Goal: Task Accomplishment & Management: Use online tool/utility

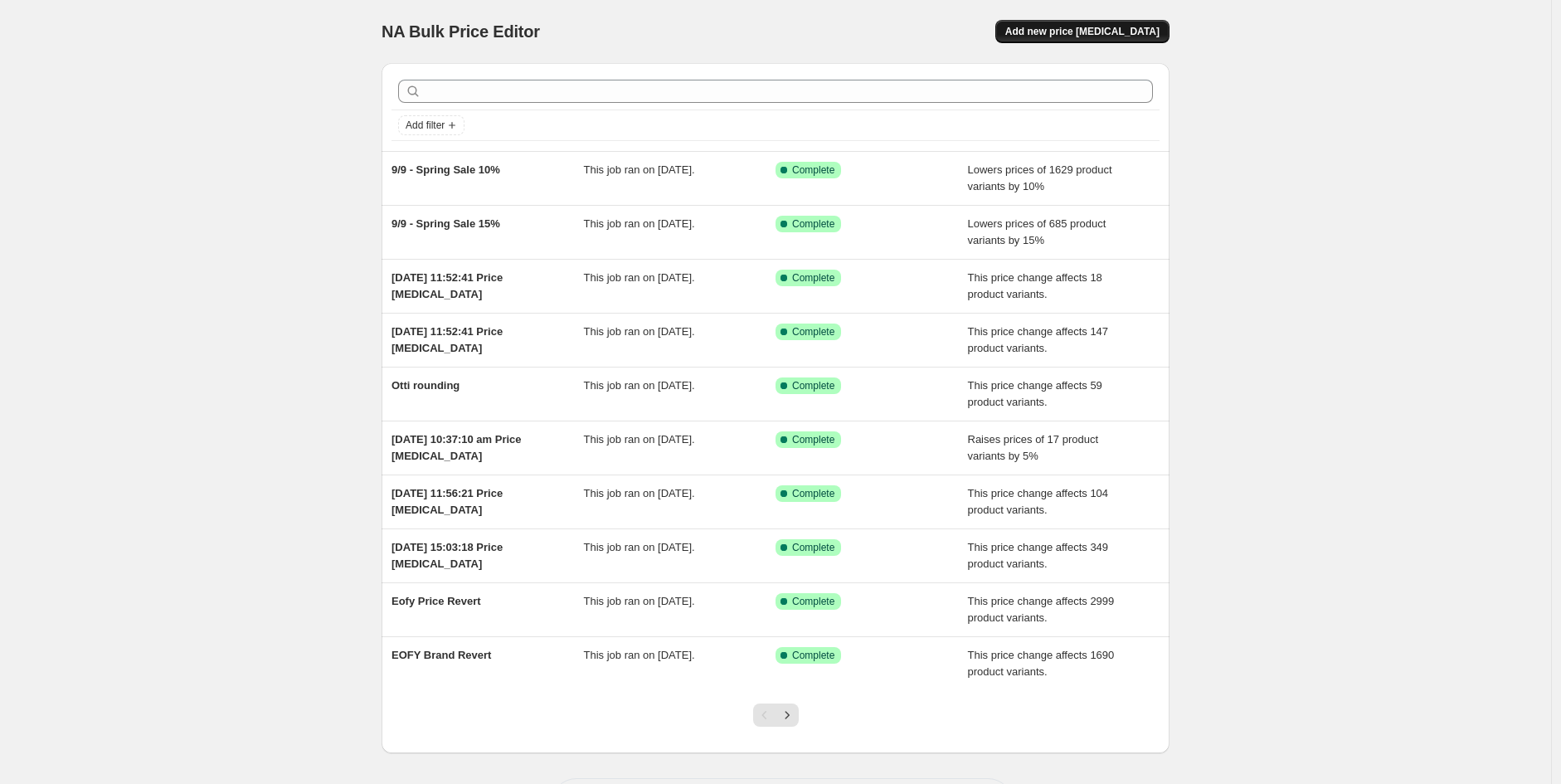
click at [1115, 33] on span "Add new price [MEDICAL_DATA]" at bounding box center [1082, 32] width 154 height 14
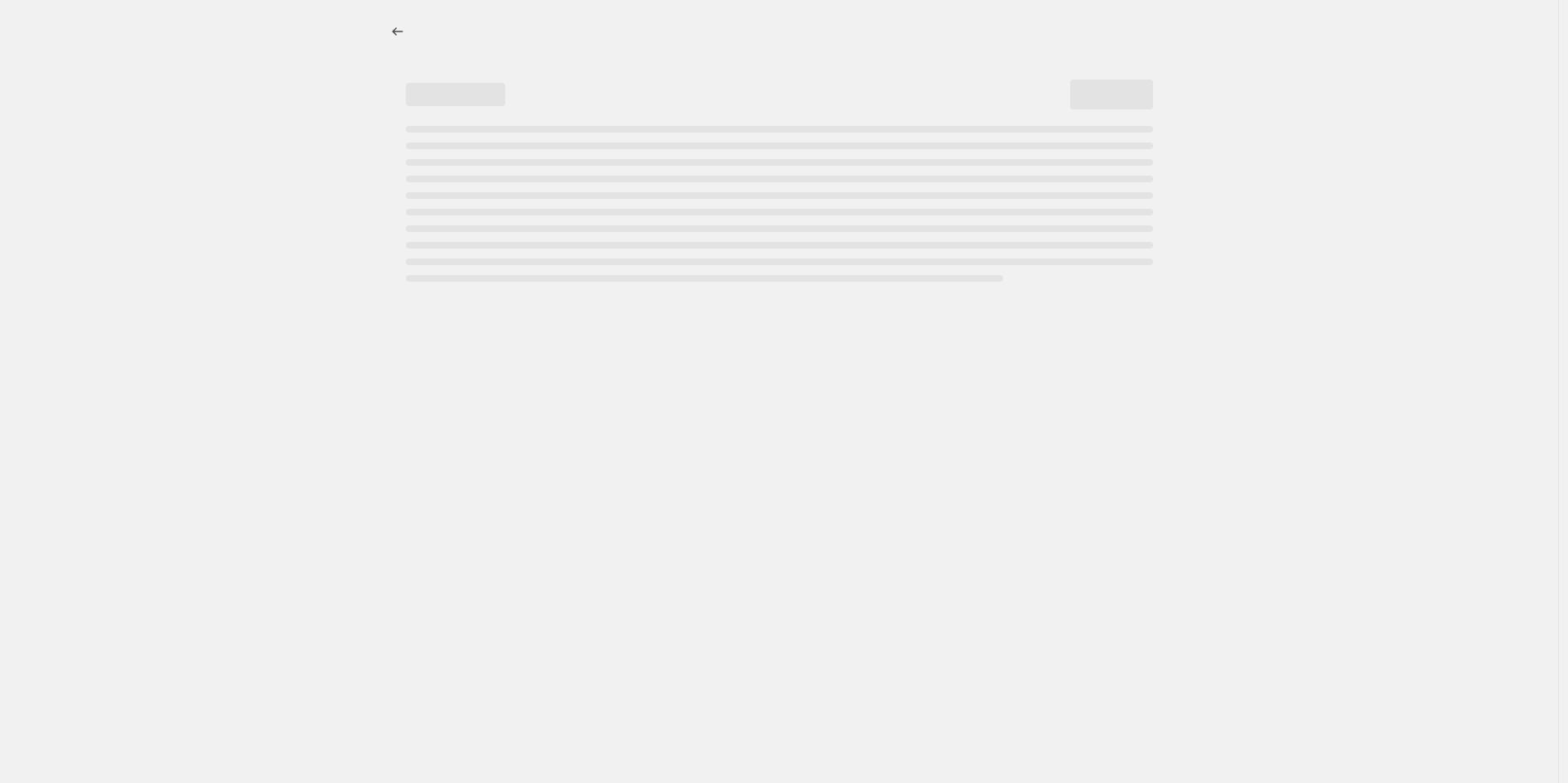
select select "percentage"
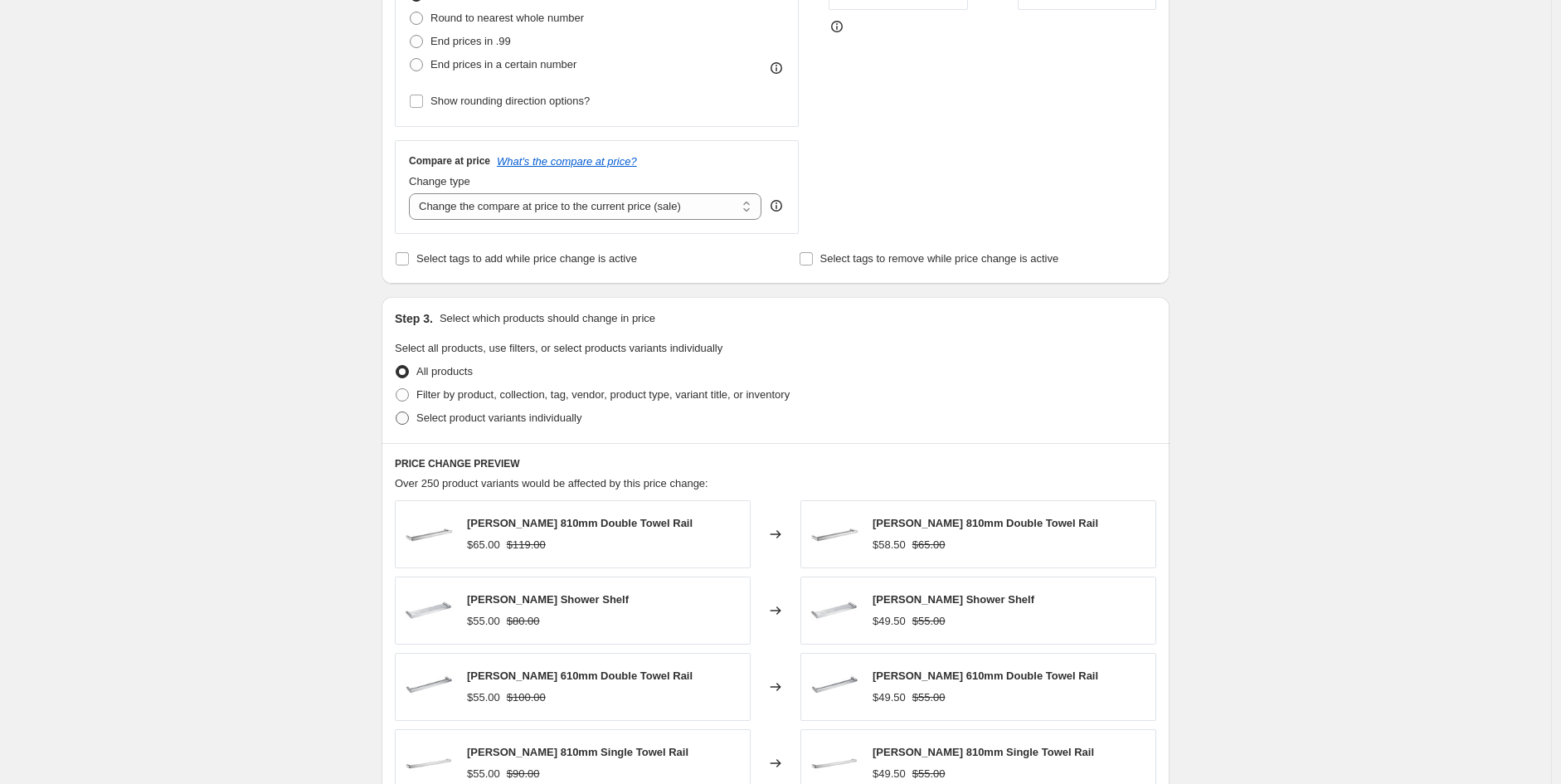
scroll to position [477, 0]
click at [497, 401] on span "Filter by product, collection, tag, vendor, product type, variant title, or inv…" at bounding box center [603, 394] width 373 height 13
click at [397, 390] on input "Filter by product, collection, tag, vendor, product type, variant title, or inv…" at bounding box center [396, 389] width 1 height 1
radio input "true"
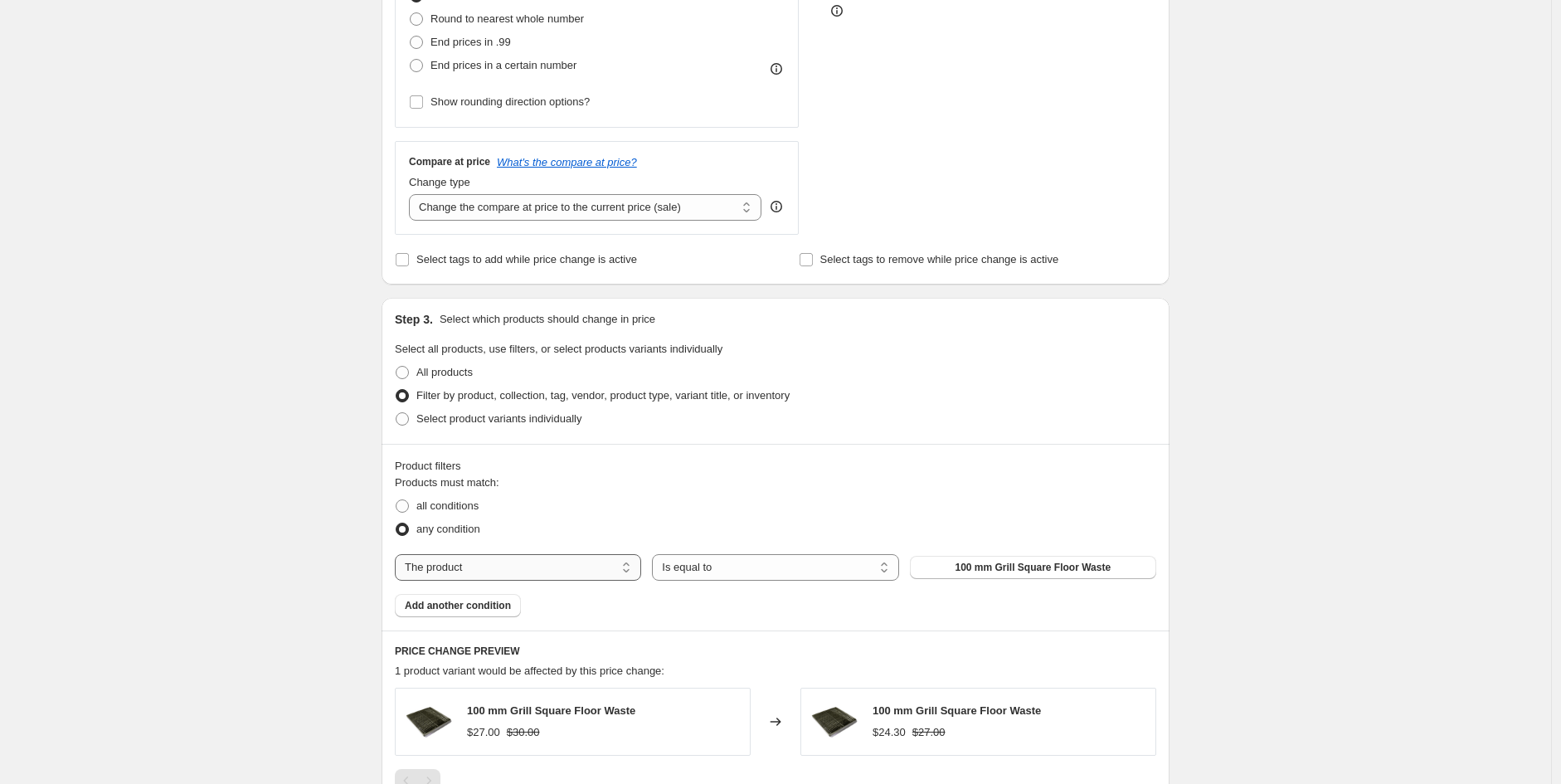
click at [555, 575] on select "The product The product's collection The product's tag The product's vendor The…" at bounding box center [518, 567] width 246 height 26
click at [561, 534] on div "any condition" at bounding box center [775, 529] width 761 height 23
click at [448, 514] on span "all conditions" at bounding box center [448, 505] width 62 height 16
click at [397, 500] on input "all conditions" at bounding box center [396, 499] width 1 height 1
radio input "true"
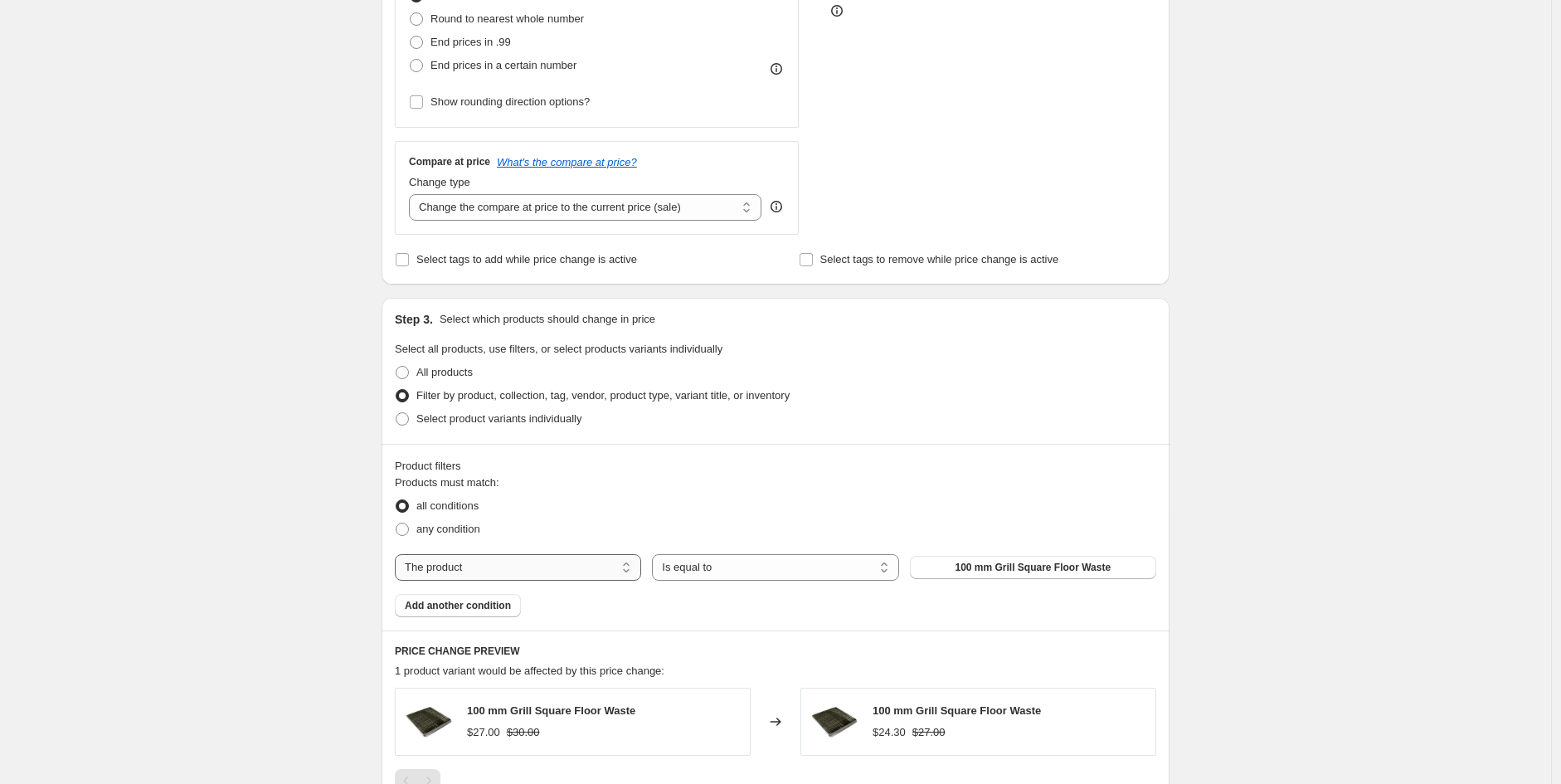
click at [481, 562] on select "The product The product's collection The product's tag The product's vendor The…" at bounding box center [518, 567] width 246 height 26
select select "vendor"
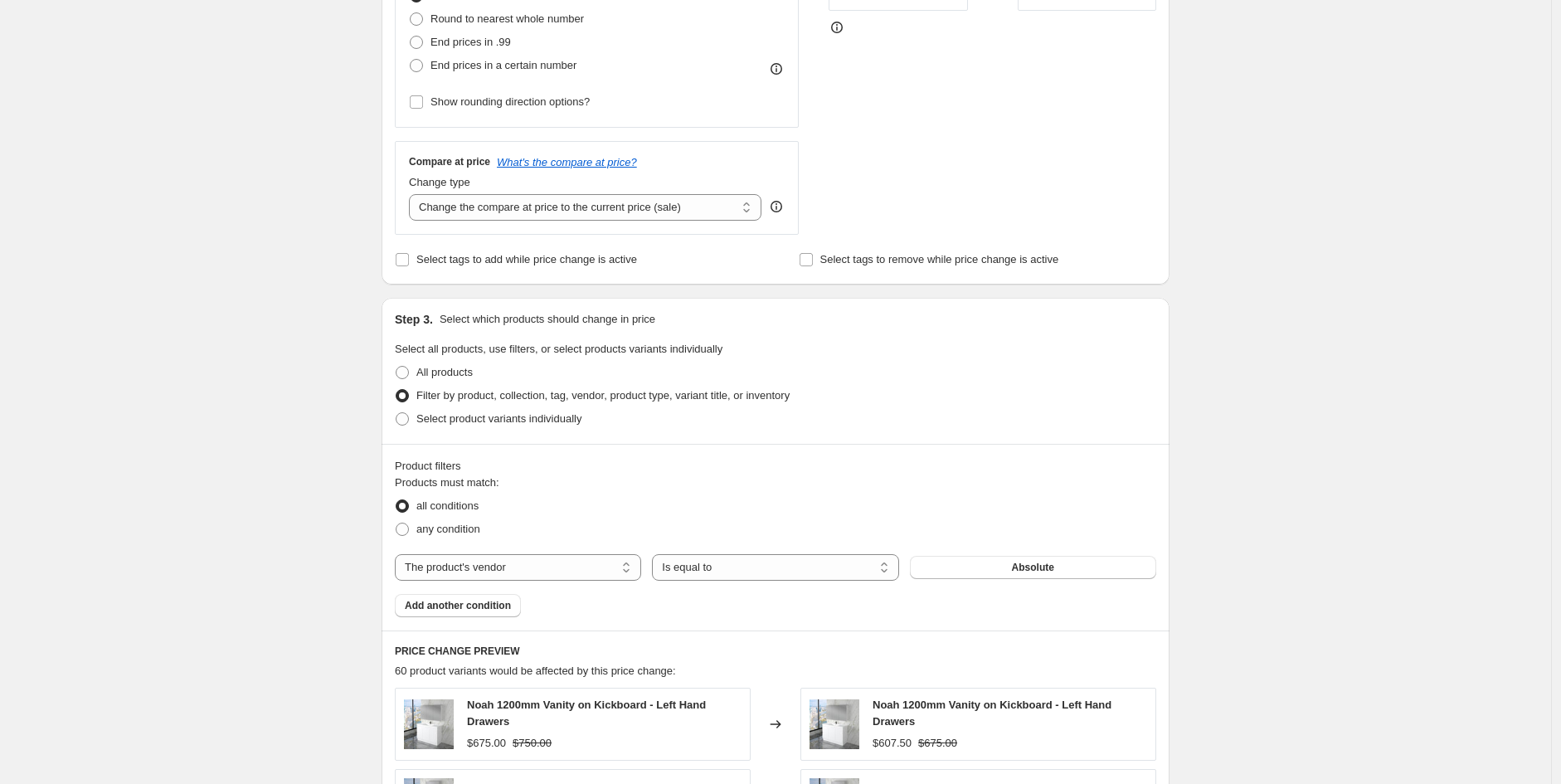
click at [1037, 572] on span "Absolute" at bounding box center [1034, 567] width 43 height 14
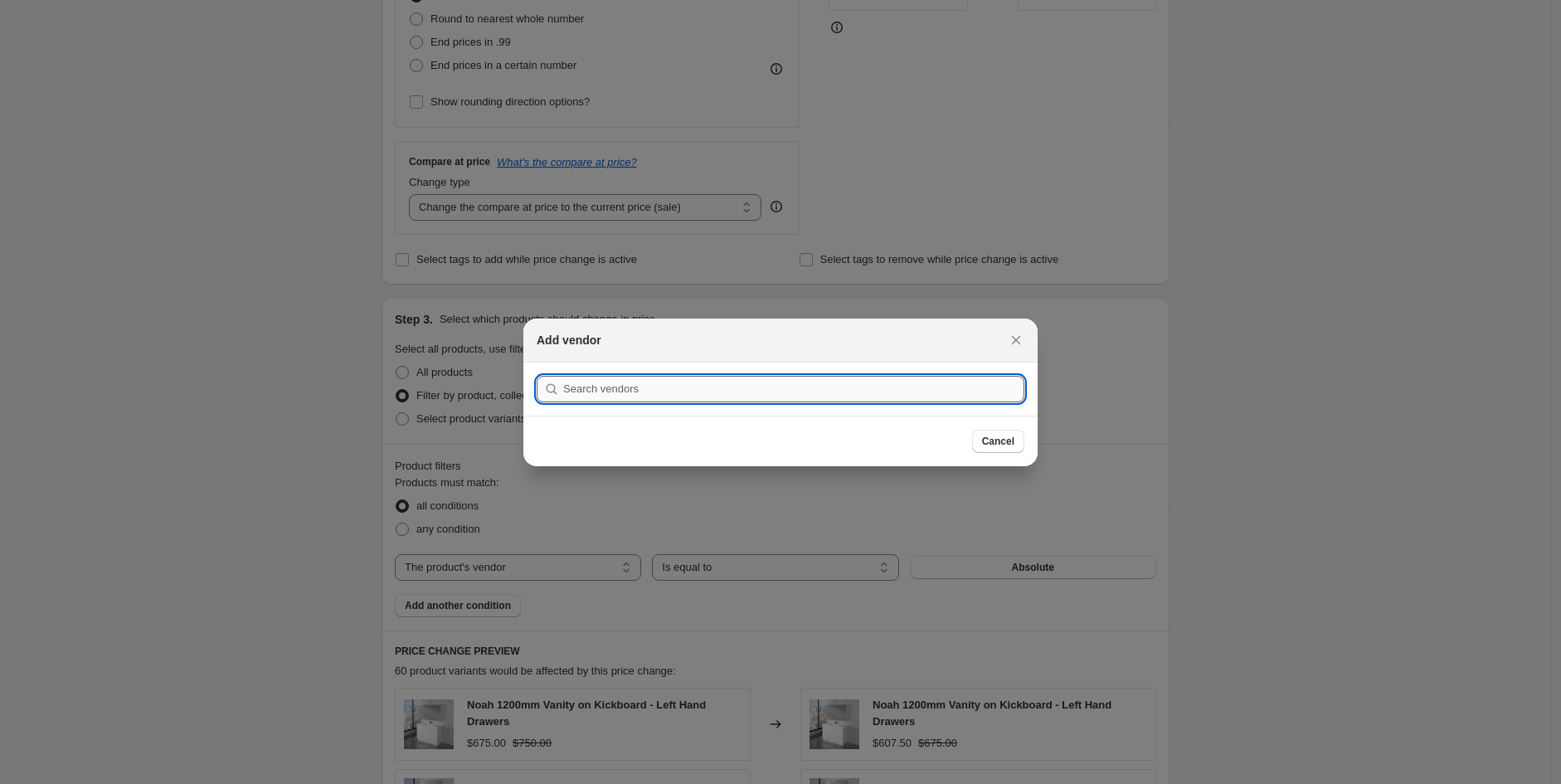
click at [749, 391] on input ":r2f:" at bounding box center [794, 389] width 462 height 26
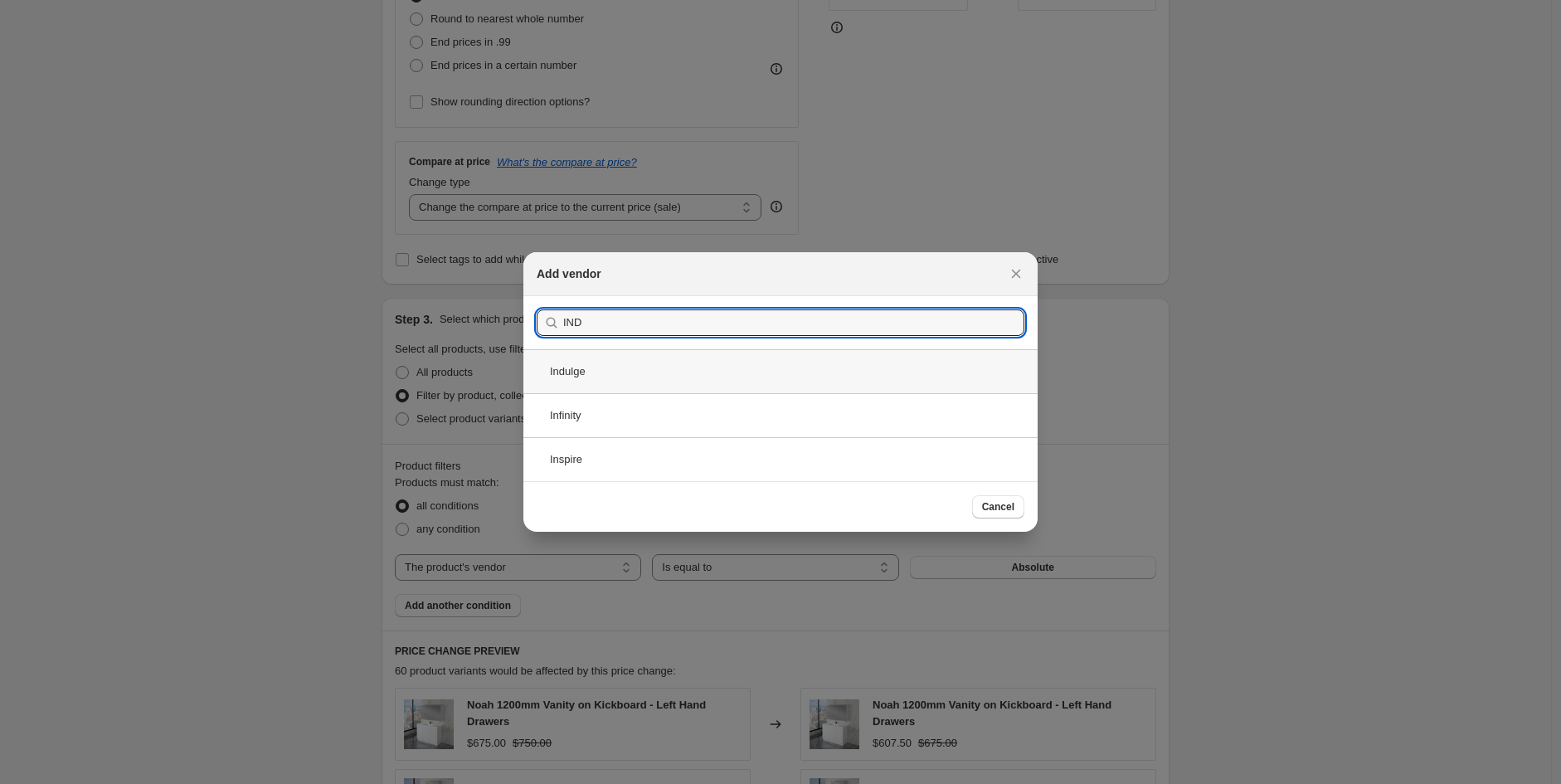
type input "IND"
click at [624, 372] on div "Indulge" at bounding box center [780, 370] width 514 height 44
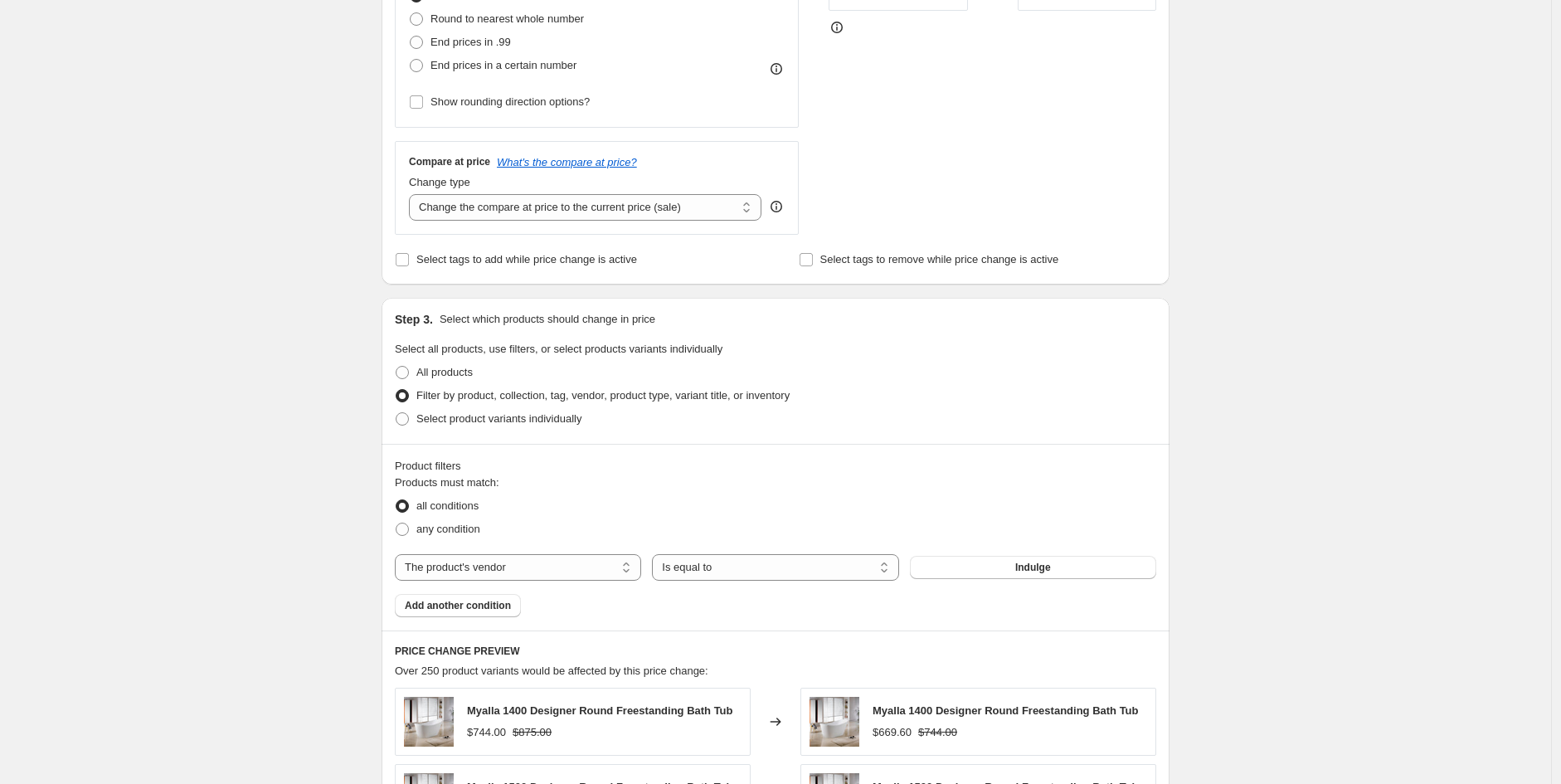
click at [481, 606] on span "Add another condition" at bounding box center [459, 606] width 107 height 14
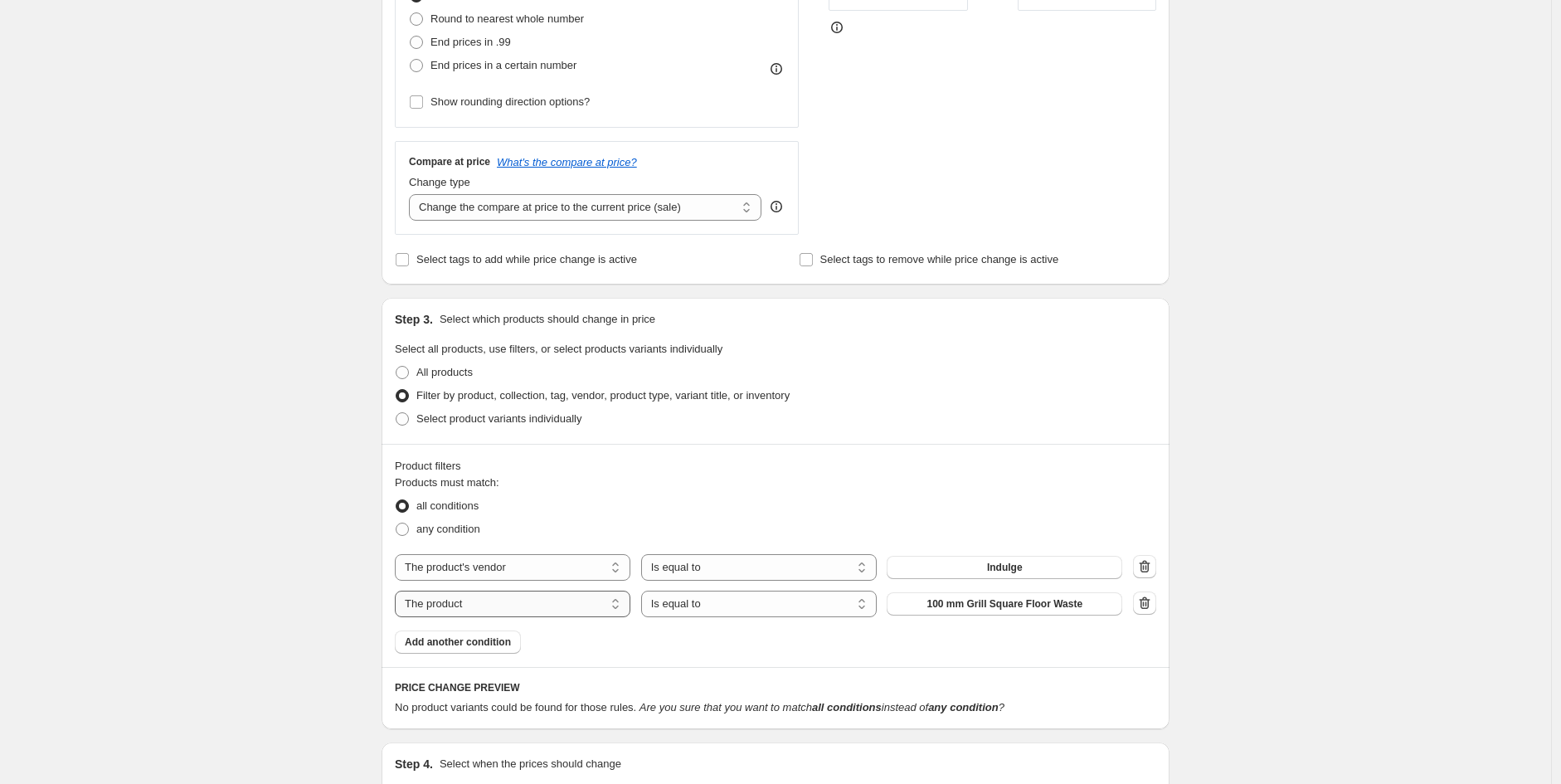
click at [531, 605] on select "The product The product's collection The product's tag The product's vendor The…" at bounding box center [512, 603] width 236 height 26
select select "product_type"
click at [1019, 605] on span "Accessories" at bounding box center [1004, 604] width 59 height 14
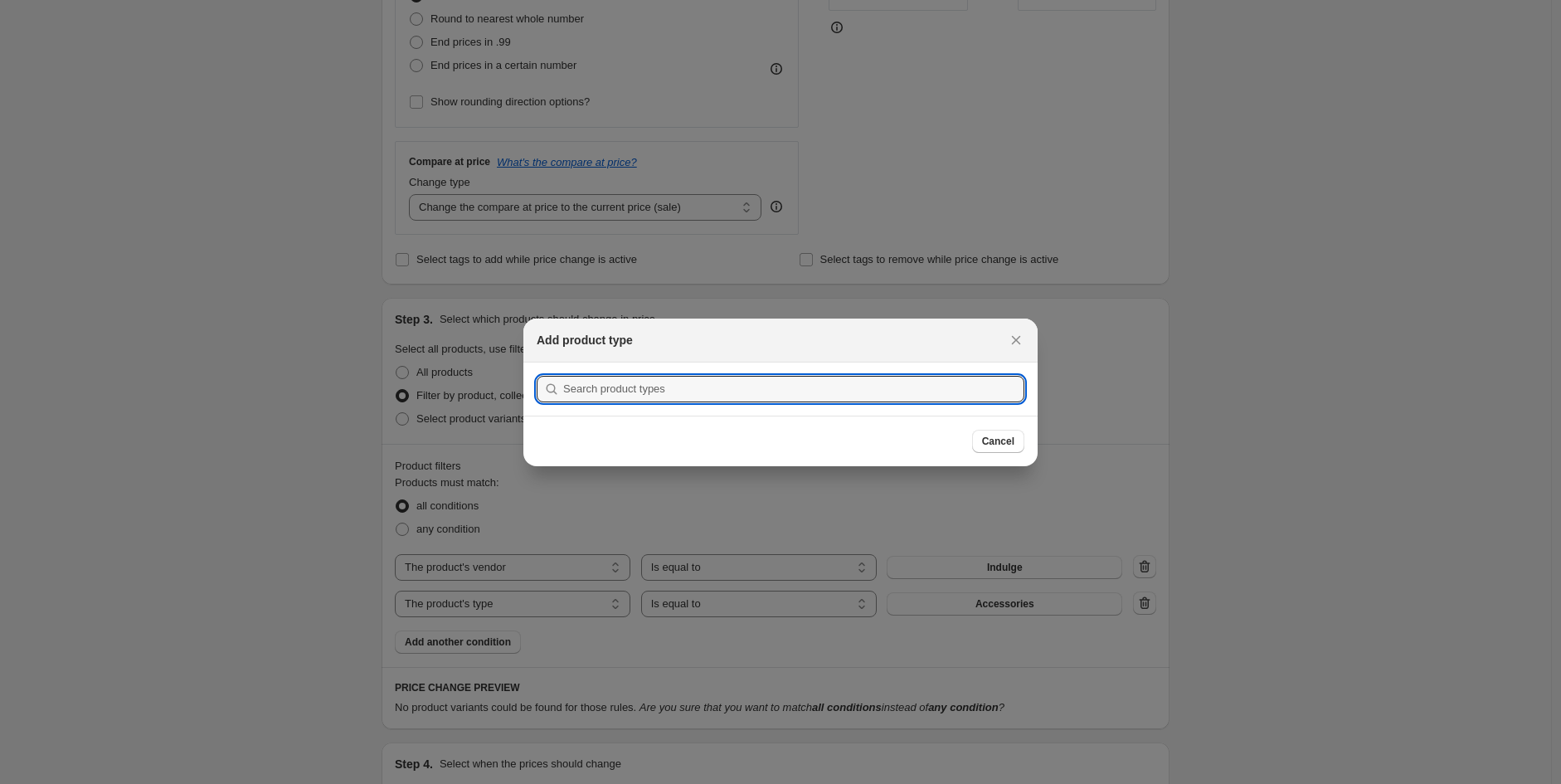
scroll to position [0, 0]
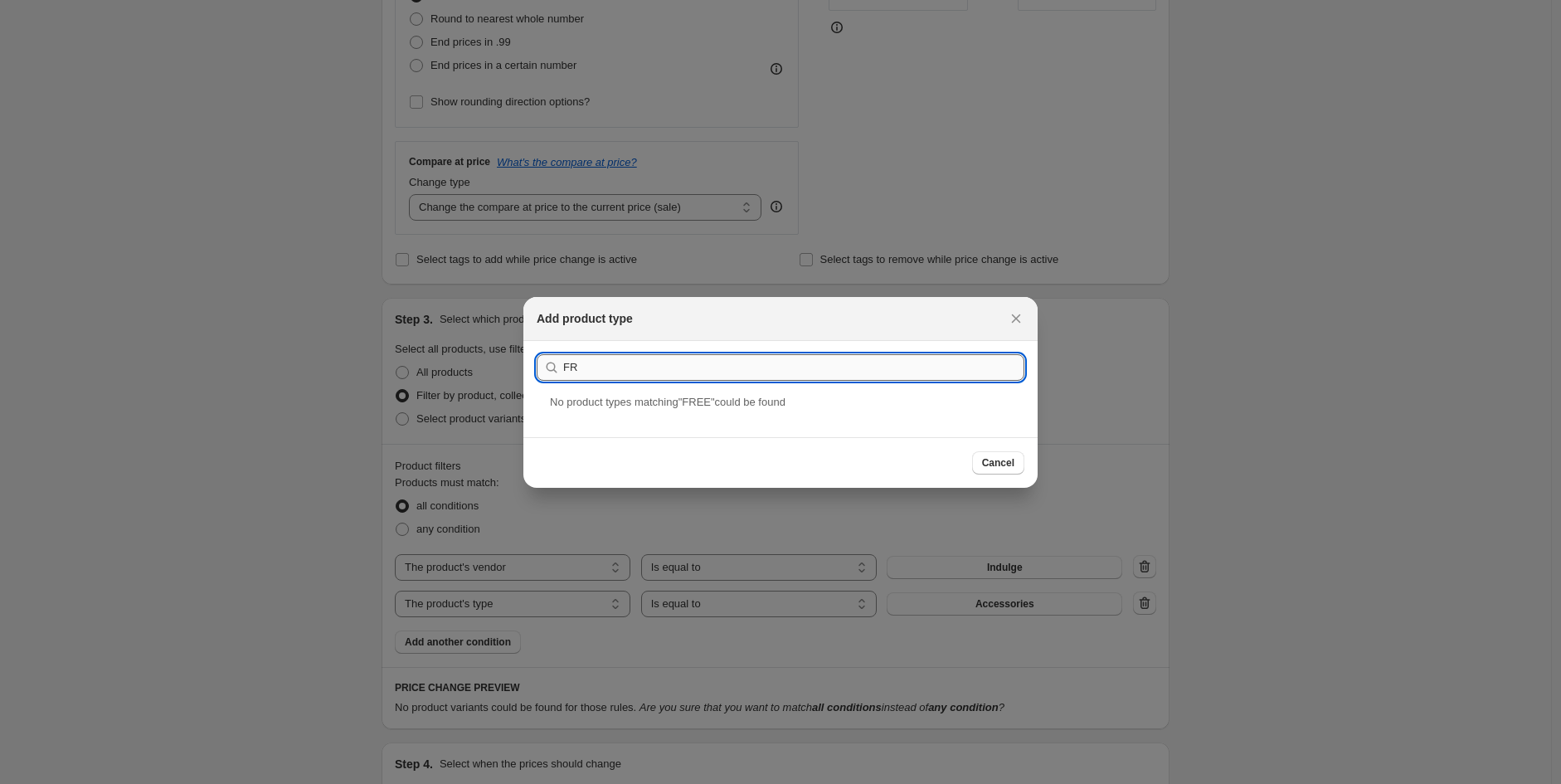
type input "F"
type input "ALL FREESTANDING BATHS"
click at [628, 415] on div "All Freestanding Baths" at bounding box center [780, 415] width 514 height 44
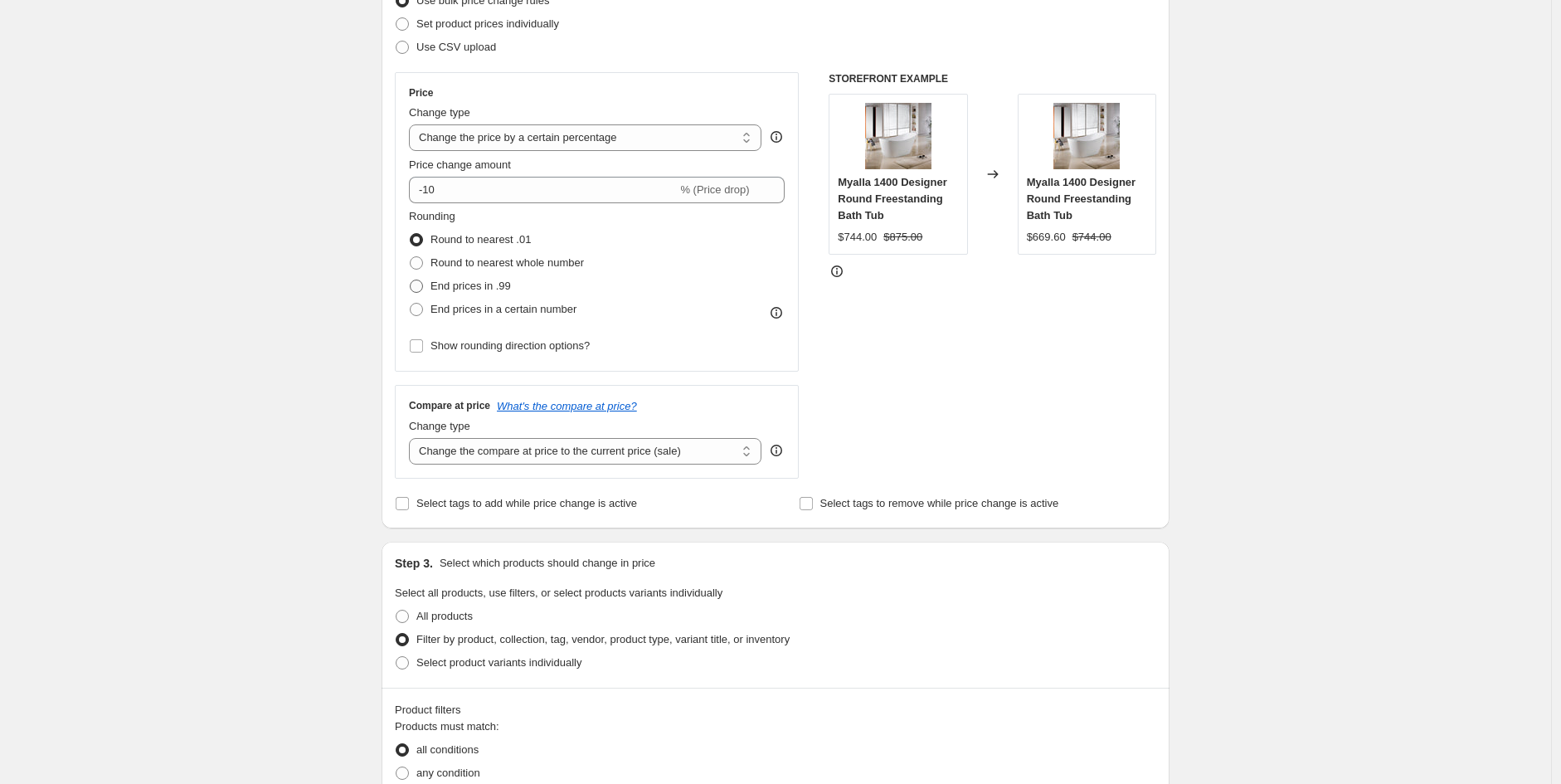
scroll to position [233, 0]
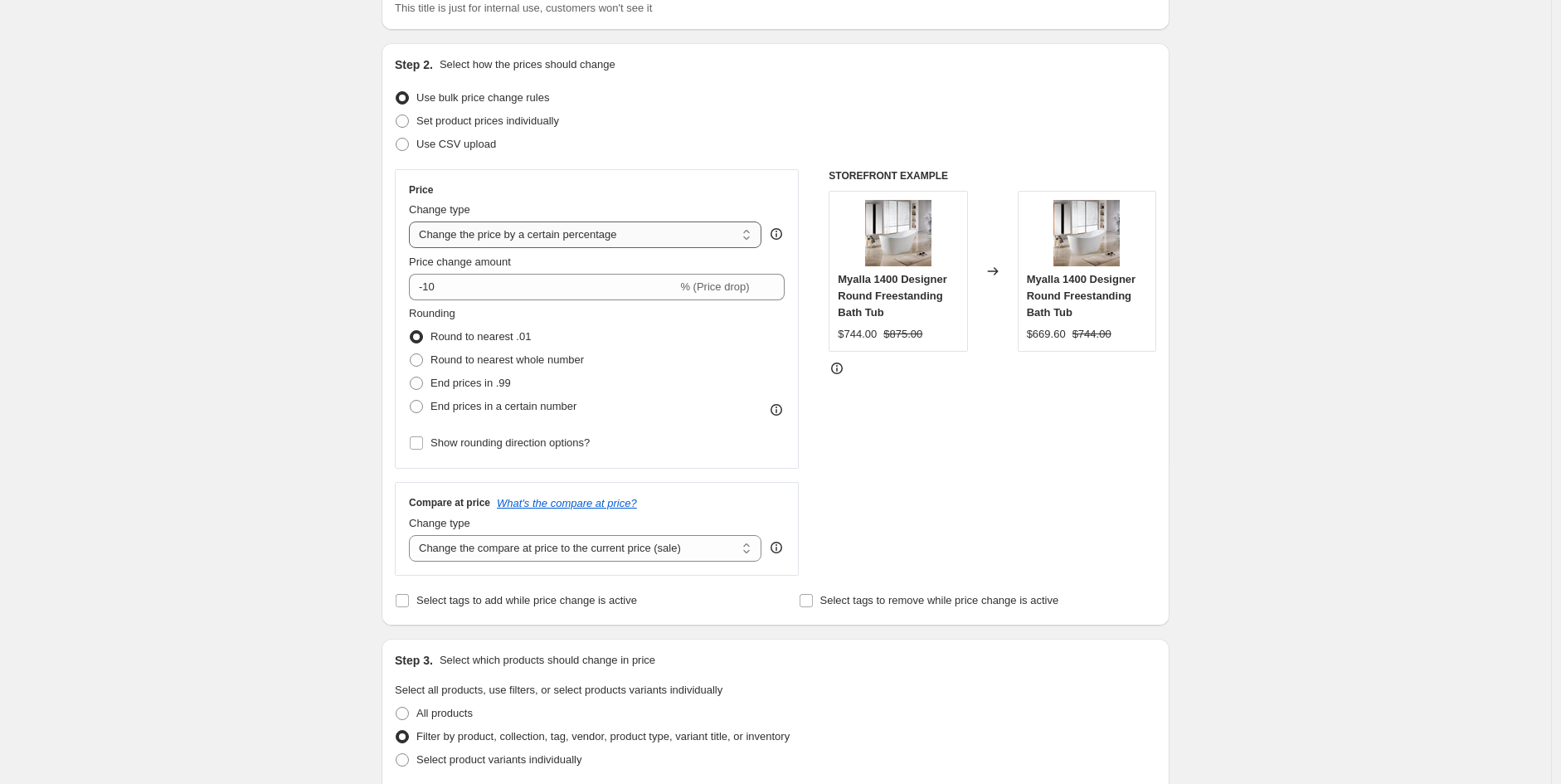
click at [573, 221] on select "Change the price to a certain amount Change the price by a certain amount Chang…" at bounding box center [586, 234] width 353 height 26
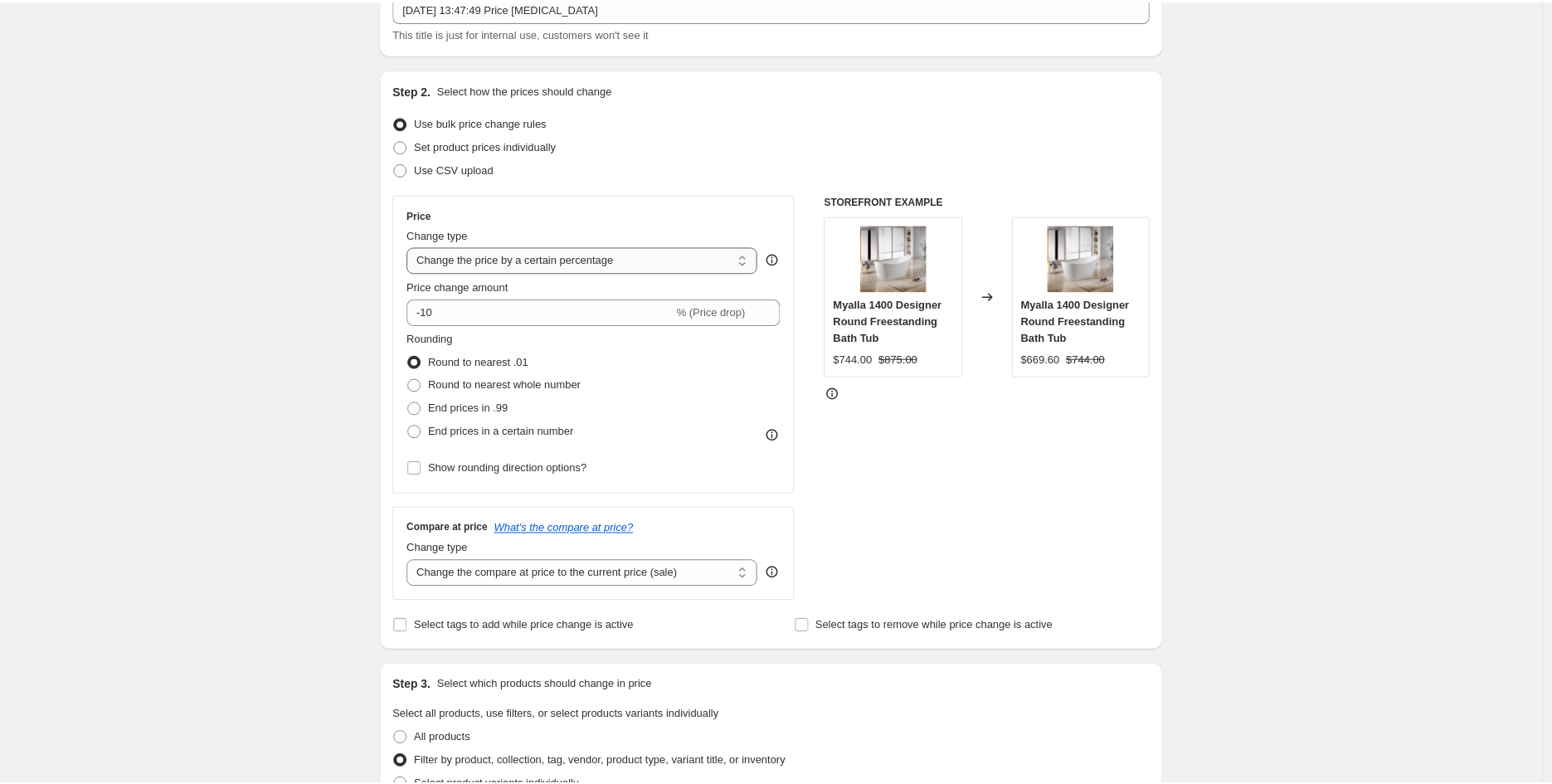
scroll to position [110, 0]
click at [561, 267] on select "Change the price to a certain amount Change the price by a certain amount Chang…" at bounding box center [586, 260] width 353 height 26
click at [567, 264] on select "Change the price to a certain amount Change the price by a certain amount Chang…" at bounding box center [586, 260] width 353 height 26
select select "no_change"
click at [413, 247] on select "Change the price to a certain amount Change the price by a certain amount Chang…" at bounding box center [586, 260] width 353 height 26
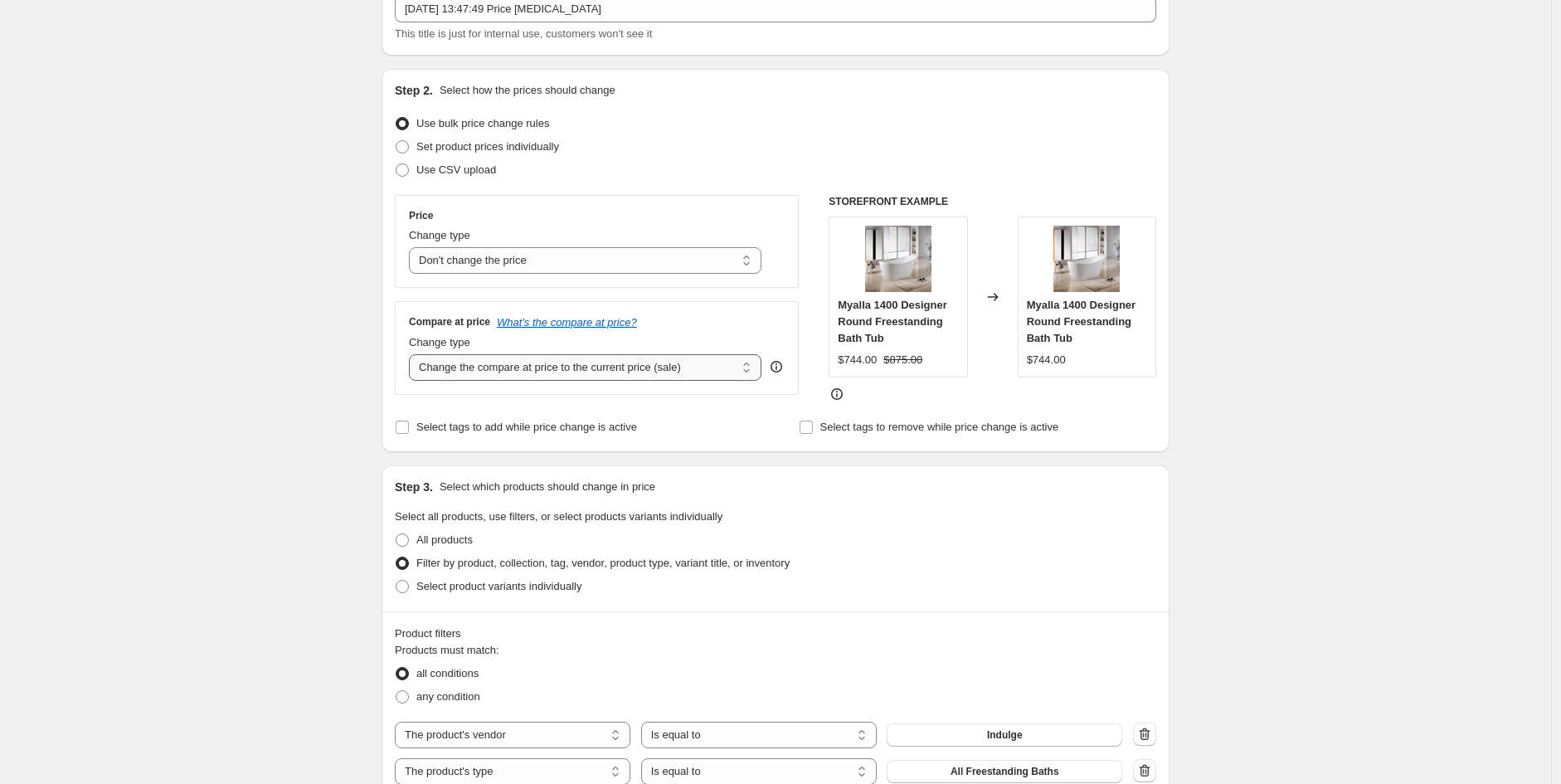
click at [537, 366] on select "Change the compare at price to the current price (sale) Change the compare at p…" at bounding box center [586, 366] width 353 height 26
select select "pp"
click at [413, 355] on select "Change the compare at price to the current price (sale) Change the compare at p…" at bounding box center [586, 366] width 353 height 26
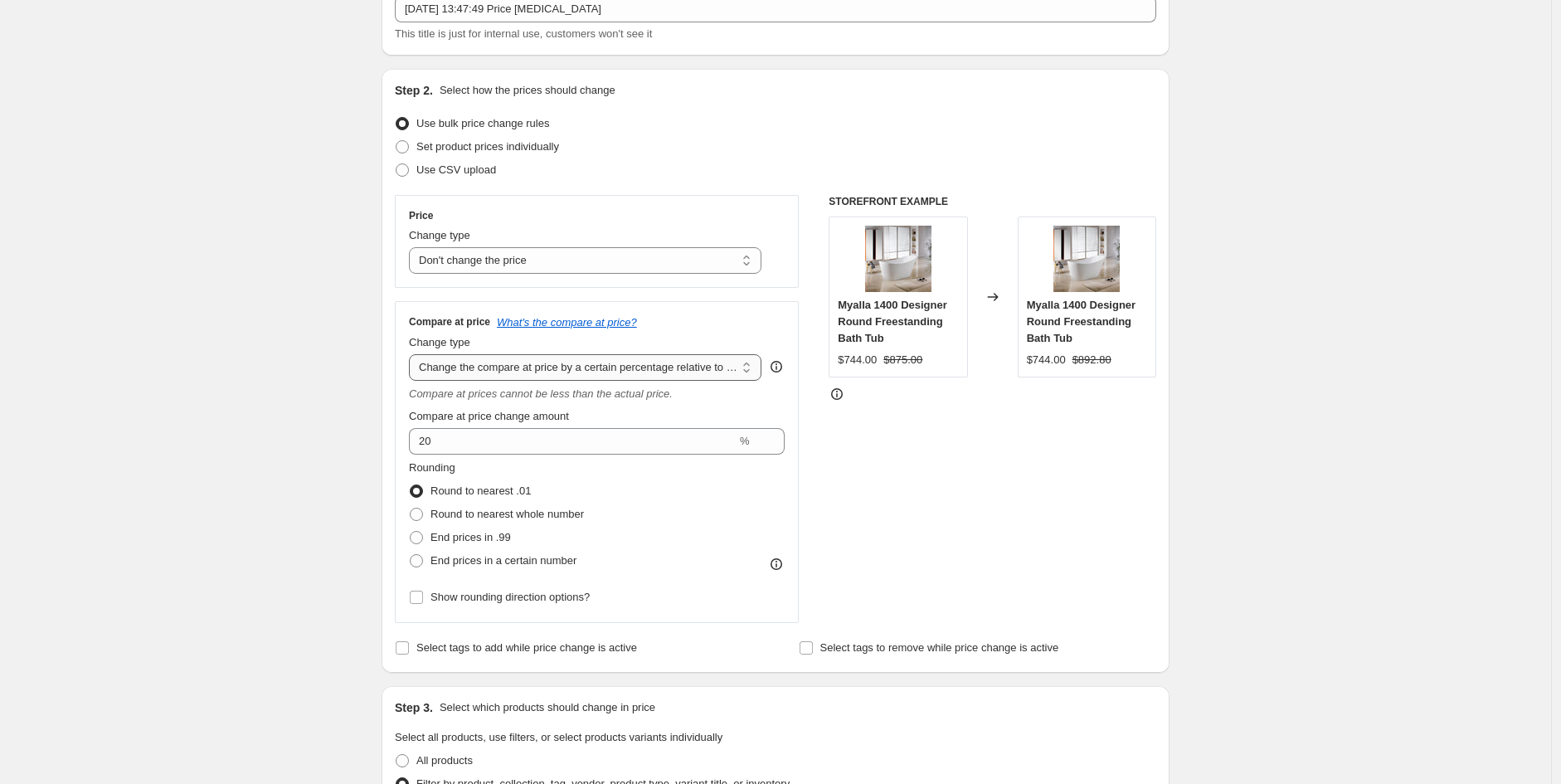
click at [623, 367] on select "Change the compare at price to the current price (sale) Change the compare at p…" at bounding box center [586, 366] width 353 height 26
click at [585, 273] on div "Price Change type Change the price to a certain amount Change the price by a ce…" at bounding box center [596, 241] width 404 height 93
click at [587, 259] on select "Change the price to a certain amount Change the price by a certain amount Chang…" at bounding box center [586, 260] width 353 height 26
